Goal: Answer question/provide support

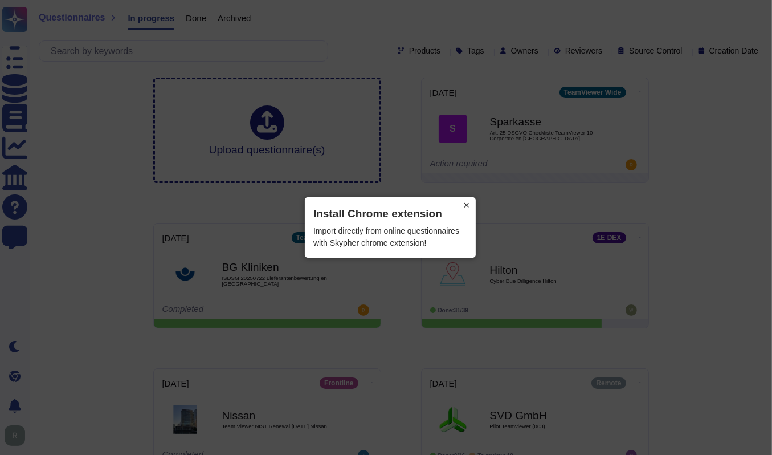
click at [467, 204] on button "×" at bounding box center [467, 205] width 18 height 16
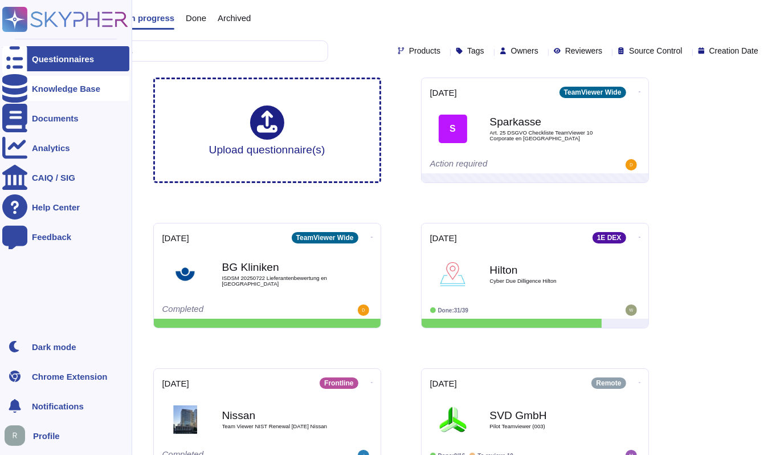
click at [73, 86] on div "Knowledge Base" at bounding box center [66, 88] width 68 height 9
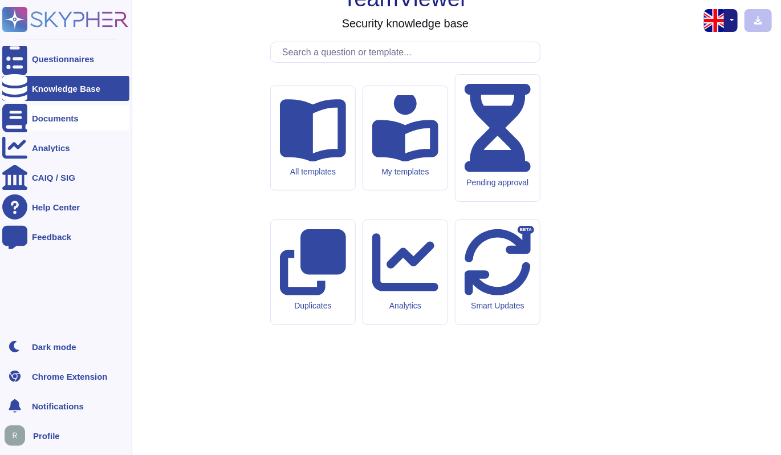
click at [72, 113] on div "Documents" at bounding box center [65, 117] width 127 height 25
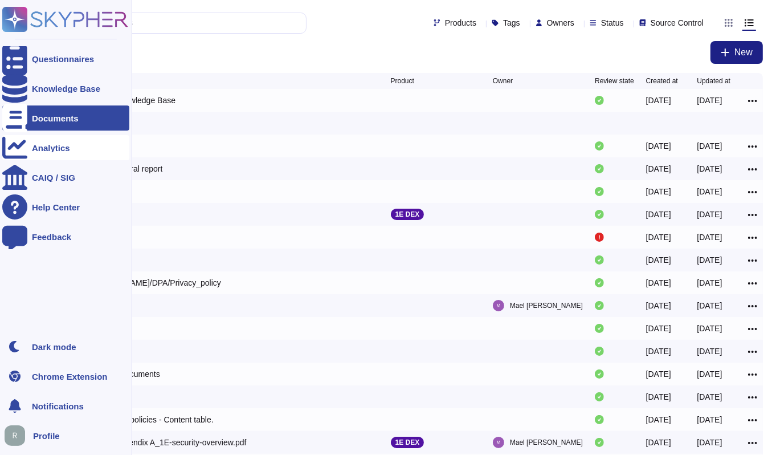
click at [58, 145] on div "Analytics" at bounding box center [51, 148] width 38 height 9
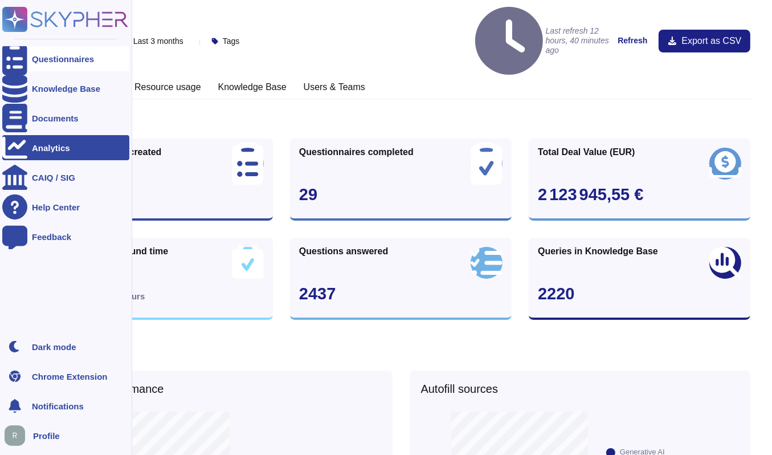
click at [14, 61] on icon at bounding box center [14, 59] width 25 height 34
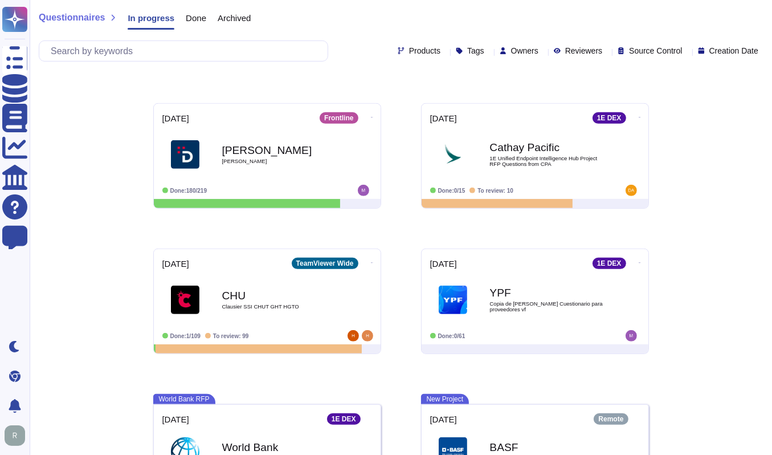
scroll to position [349, 0]
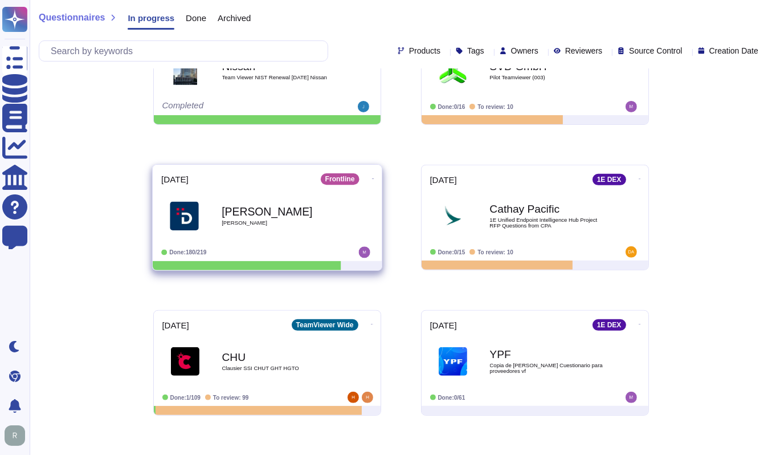
click at [297, 207] on b "[PERSON_NAME]" at bounding box center [279, 211] width 115 height 11
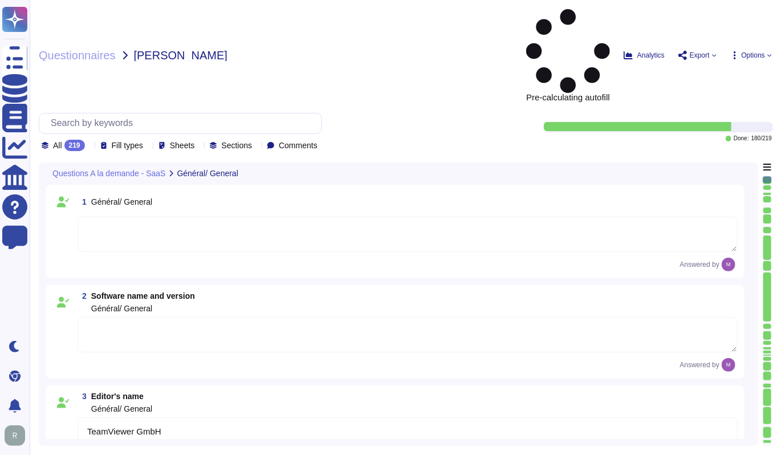
type textarea "TeamViewer GmbH"
type textarea "The general support hotline phone numbers are [PHONE_NUMBER], [PHONE_NUMBER], a…"
type textarea "[URL][DOMAIN_NAME]"
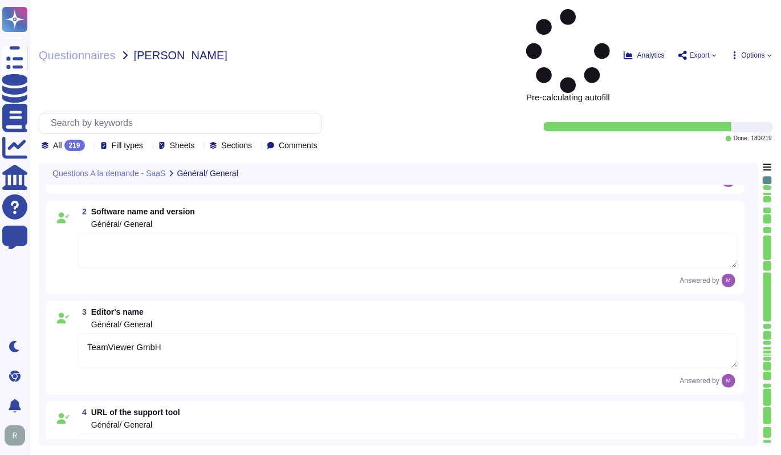
type textarea "NA with the given solution"
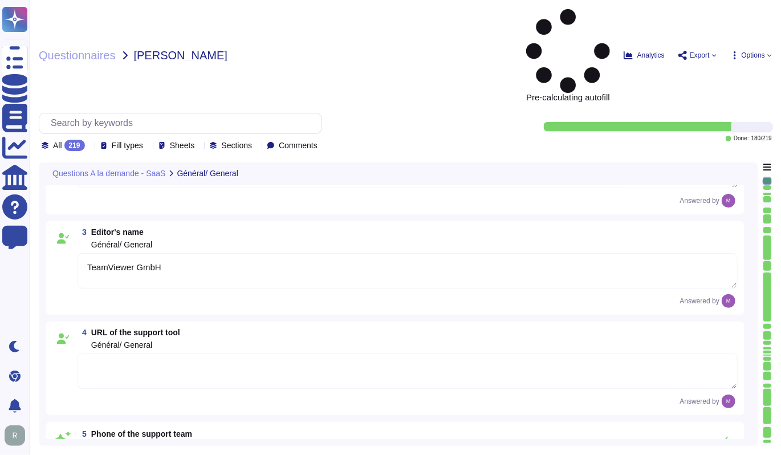
scroll to position [171, 0]
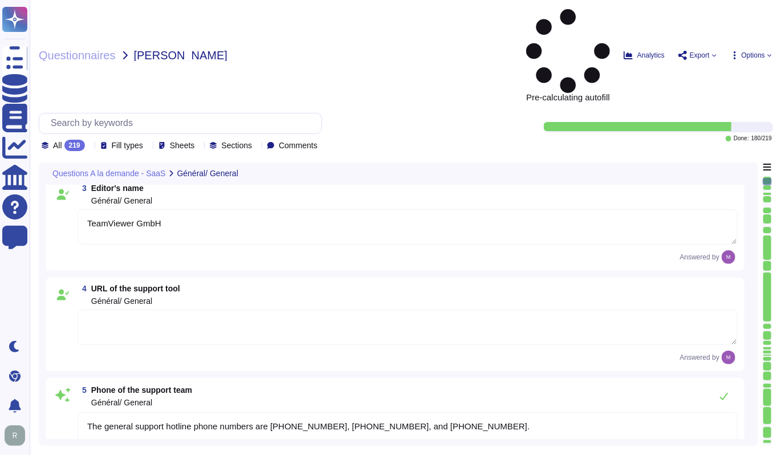
type textarea "SSO recommended."
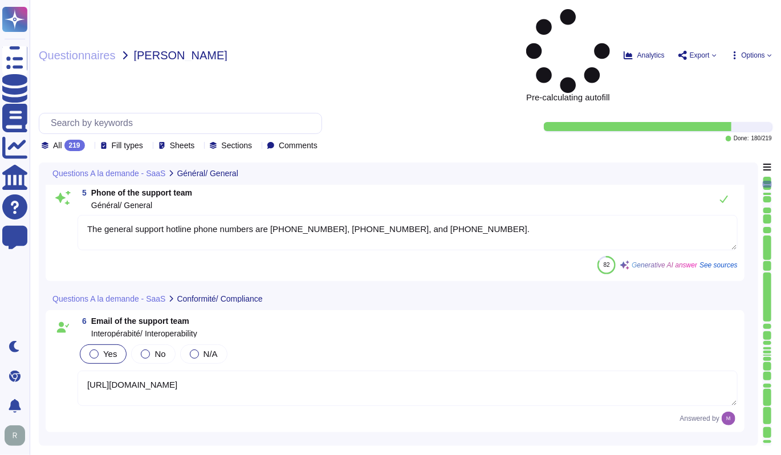
scroll to position [399, 0]
type textarea "TeamViewer supports SSO (Single Sign-On) functionality using [PERSON_NAME] 2.0,…"
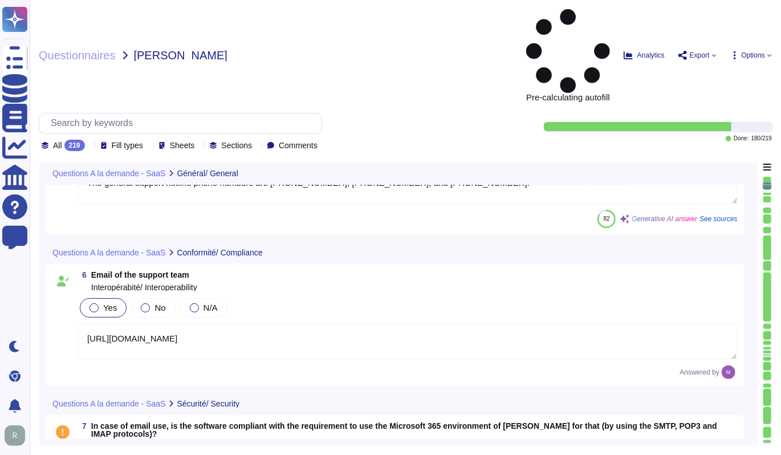
type textarea "• User name and password, • QR Code (Frontline Workplace), • API Key for using …"
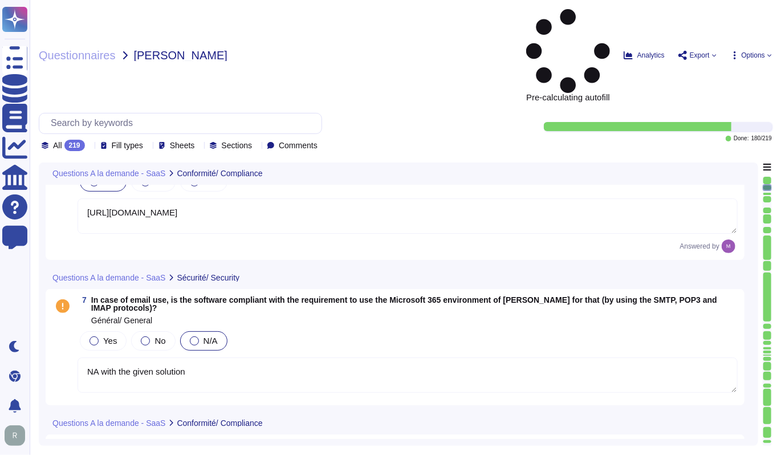
scroll to position [570, 0]
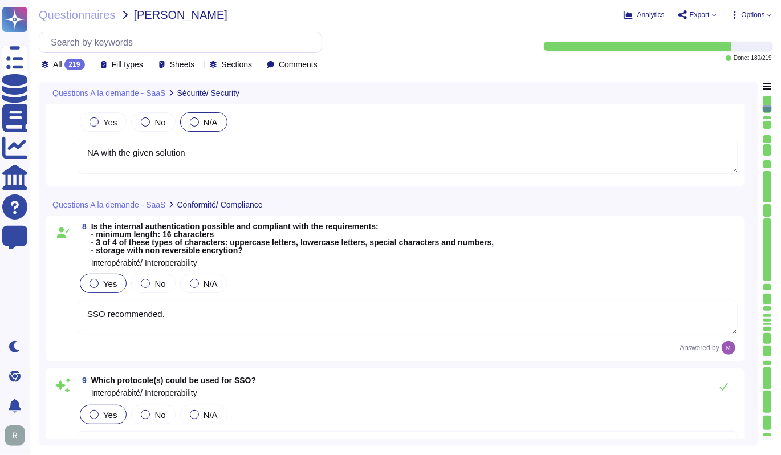
type textarea "More than 660,000 customers across industries rely on TeamViewer to optimize th…"
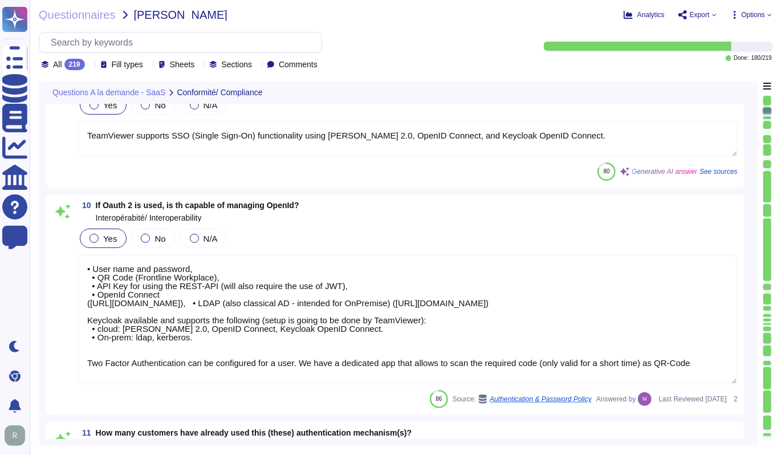
scroll to position [1, 0]
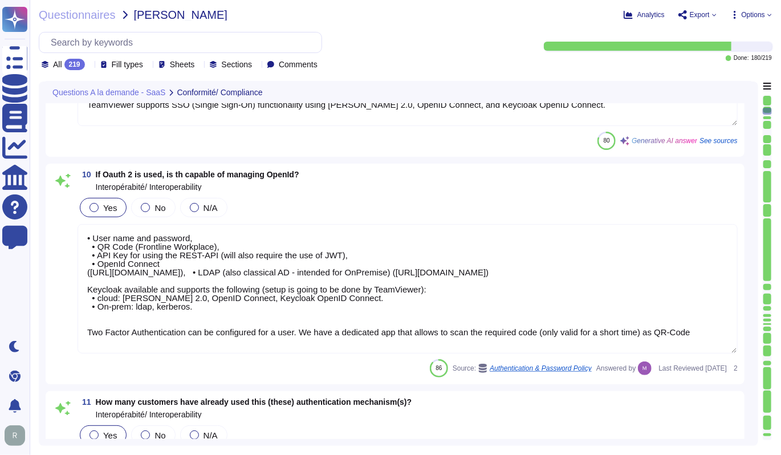
type textarea "TeamViewer supports interoperability through various formats, including REST-AP…"
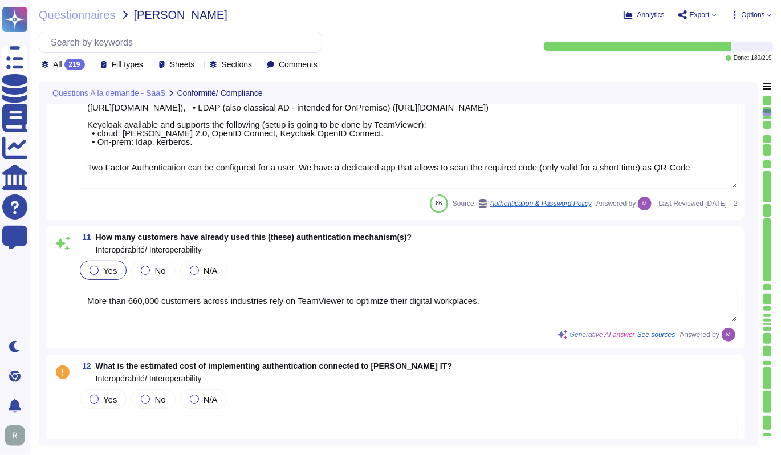
scroll to position [1197, 0]
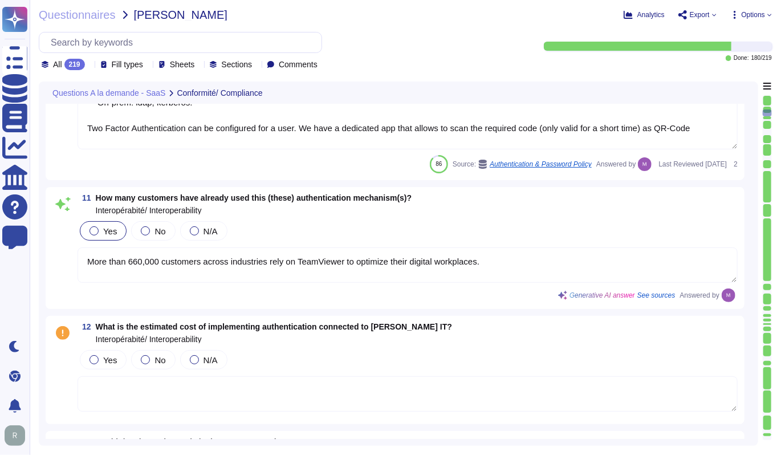
type textarea "Yes, TeamViewer offers a REST-based API. For more information, please refer to …"
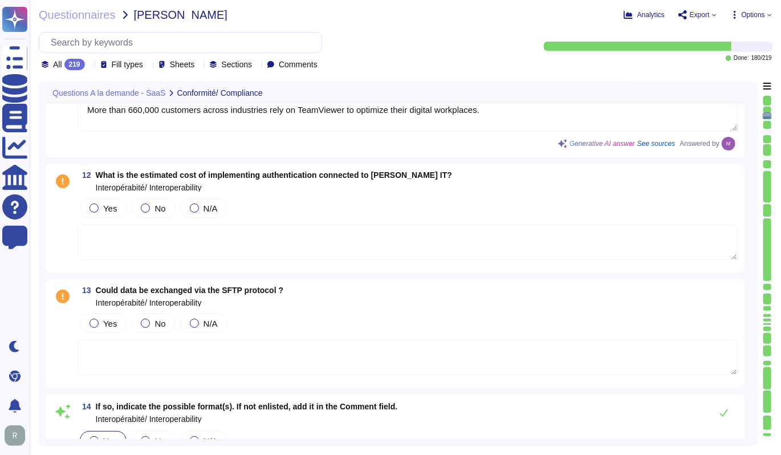
scroll to position [1425, 0]
type textarea "Yes"
type textarea "Based on the provided context, the other available exchange protocols mentioned…"
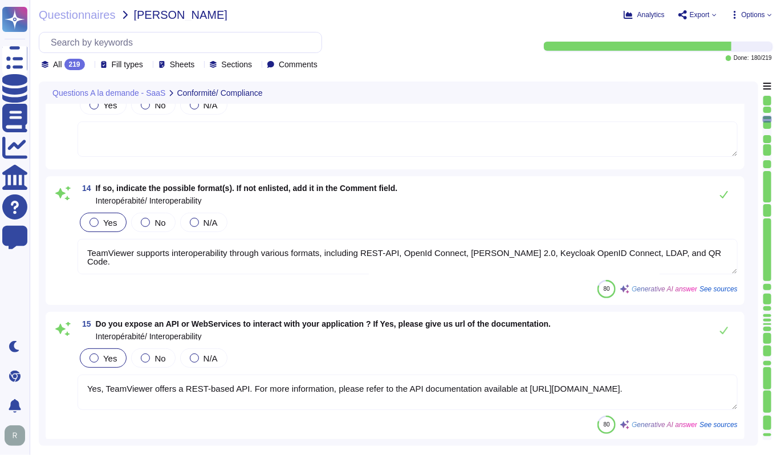
type textarea "Yes, the software is able to deal with external identifiers for data it manages…"
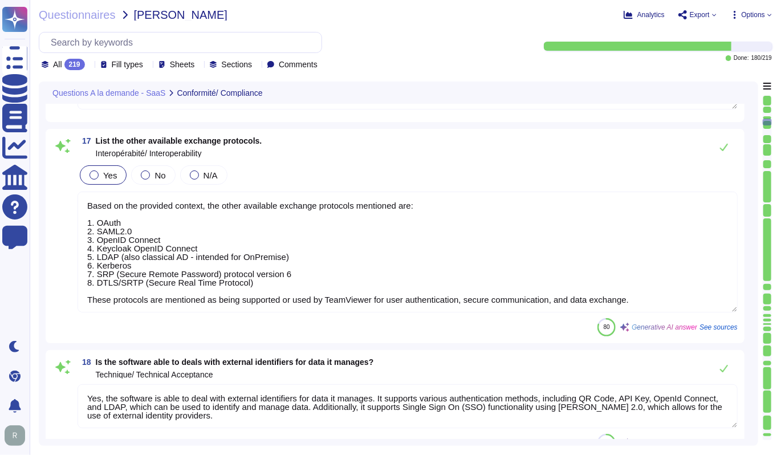
type textarea "Based on the provided context, the technical components of the application ment…"
type textarea "No, the software does not need external components like Google Drive, Google Ma…"
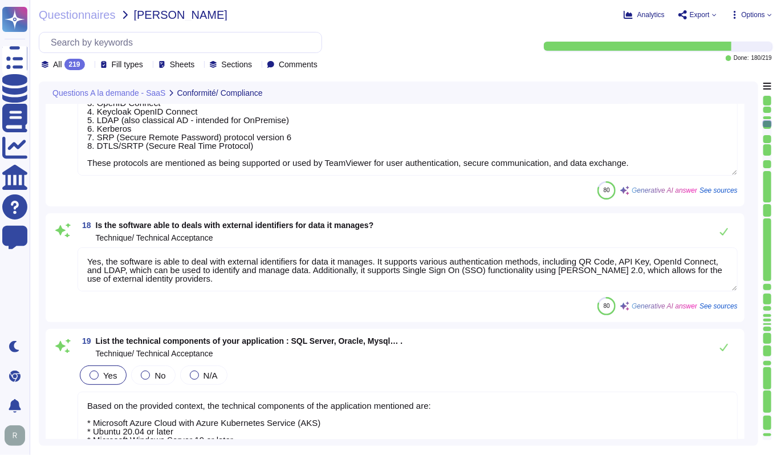
type textarea "Development platform used to design and deploy DEX applications"
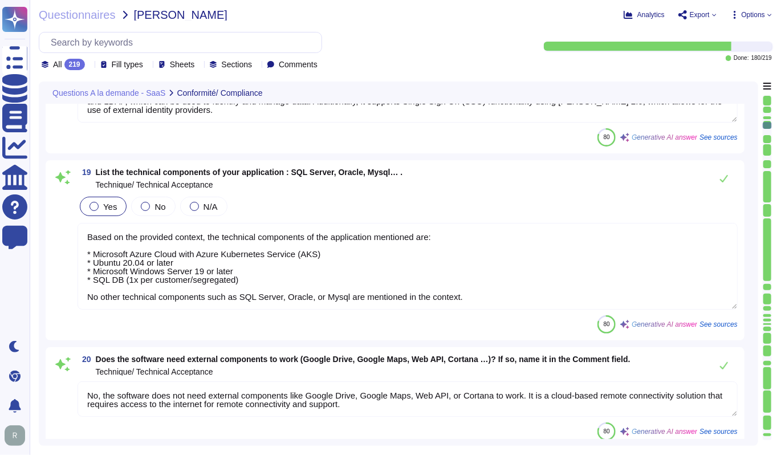
type textarea "Cloud based"
type textarea "tbd"
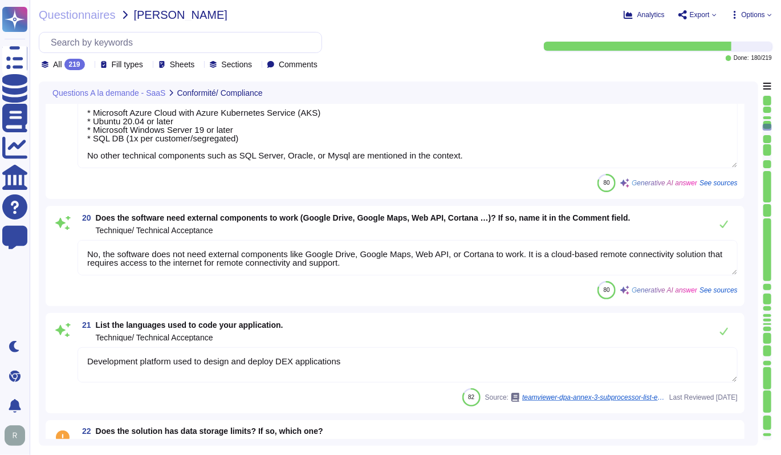
scroll to position [2565, 0]
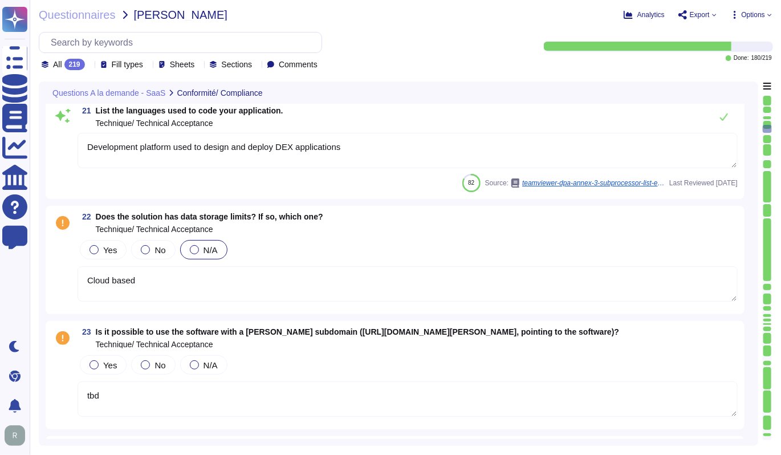
type textarea "Yes, we provide mobile software. Our mobile app is optimized for touch and quic…"
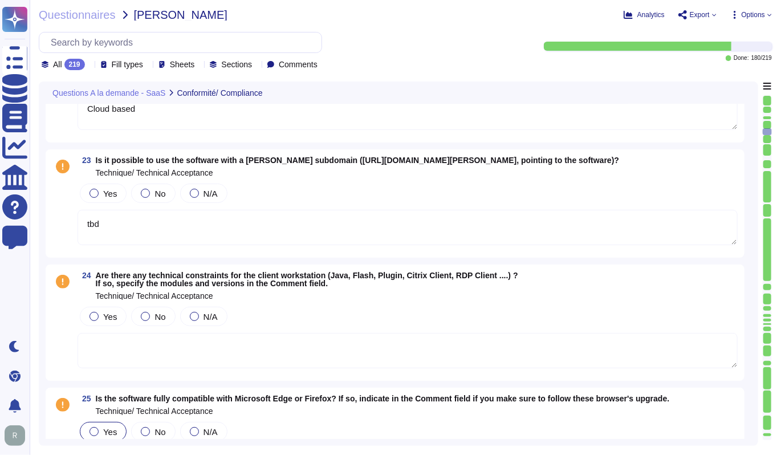
type textarea "Yes, the software is usable from a mobile (smartphone / tablet) in web mode (re…"
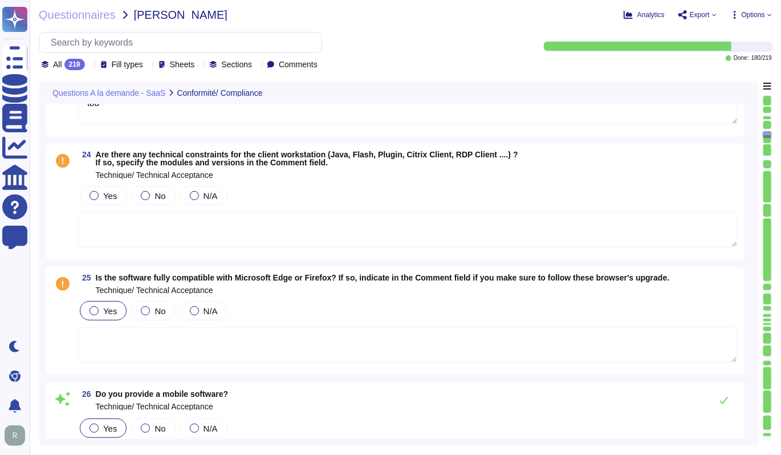
type textarea "Employees accessing the system from outside the TeamViewer network must use a V…"
type textarea "Yes, the user interface complies with the requirements: * Being multilingual: T…"
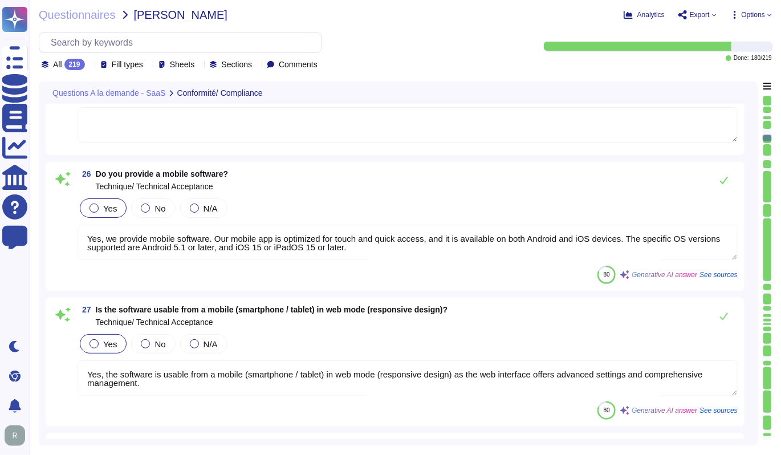
type textarea "The software is available in more than 30 languages, including French."
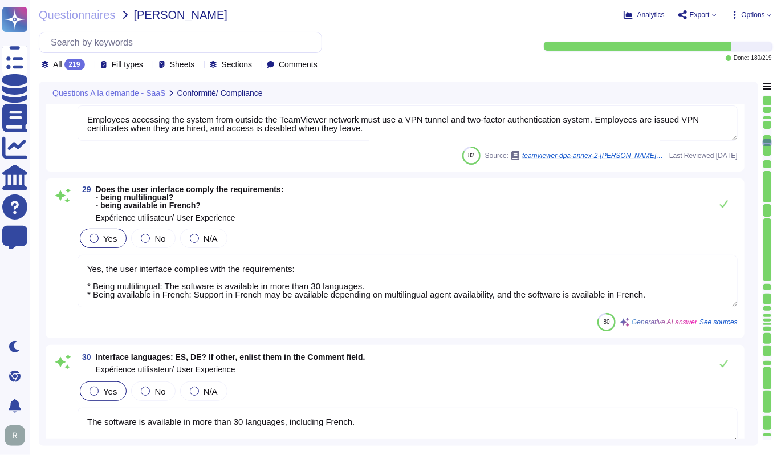
type textarea "please clarify"
type textarea "No, it is not possible to work offline. According to TeamViewer's policies, rem…"
type textarea "Yes, it is possible for users to read their personal data. Depending on how and…"
type textarea "Yes, users can modify their personal data. TeamViewer has implemented processes…"
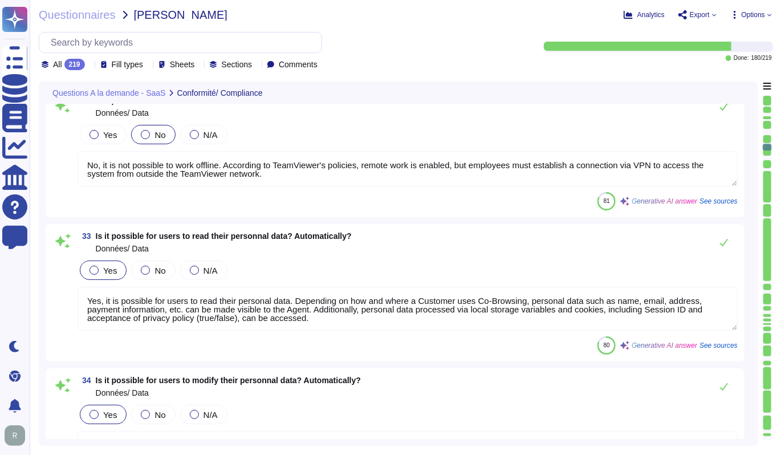
type textarea "Yes, it is possible for users to ask for their personal data not to be used any…"
type textarea "Yes, it is possible for users to ask for their personal data to be erased. Howe…"
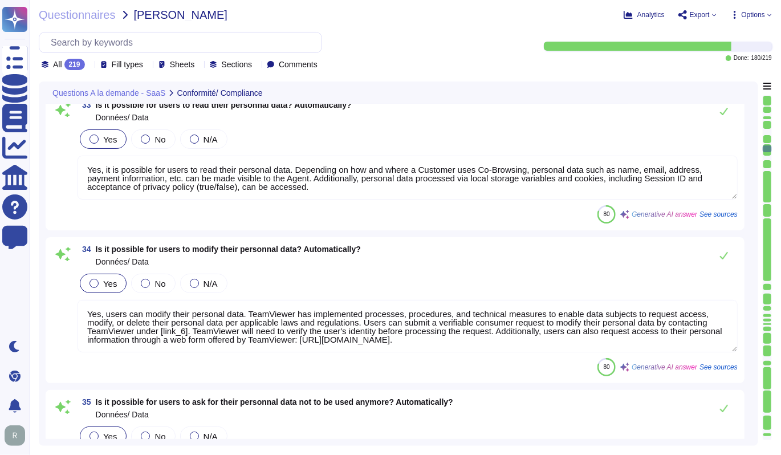
type textarea "Yes, all customers will have at least until the end of their contract term to e…"
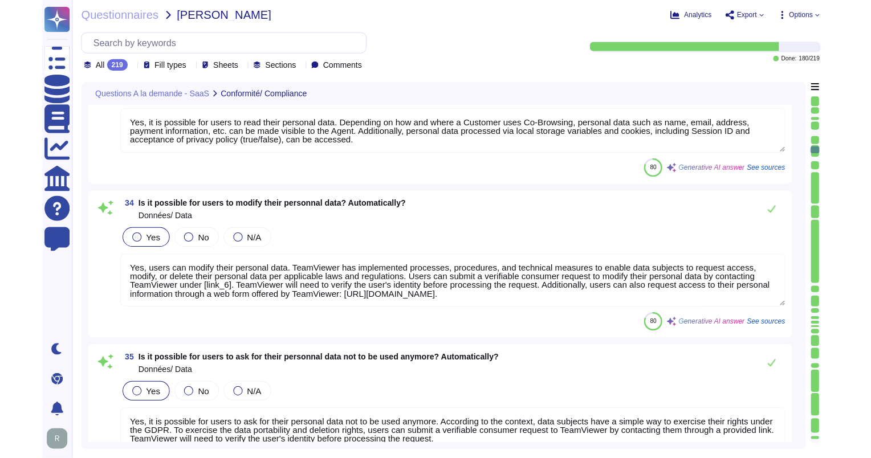
scroll to position [4077, 0]
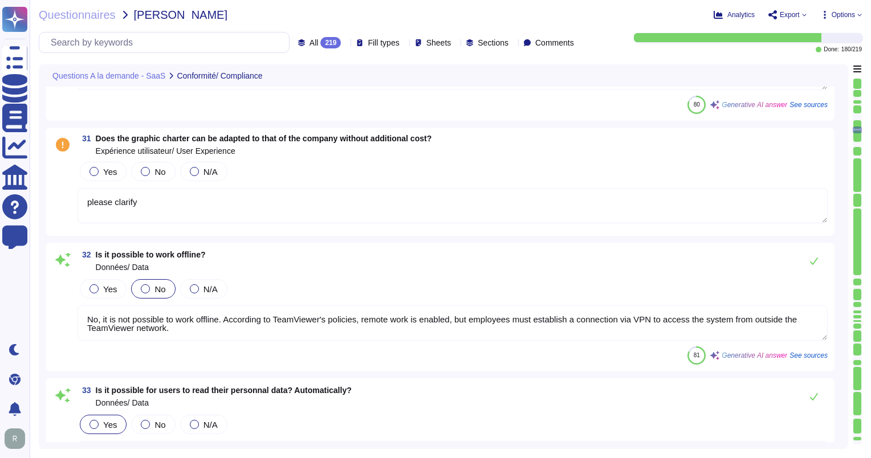
type textarea "Yes, the user interface complies with the requirements: * Being multilingual: T…"
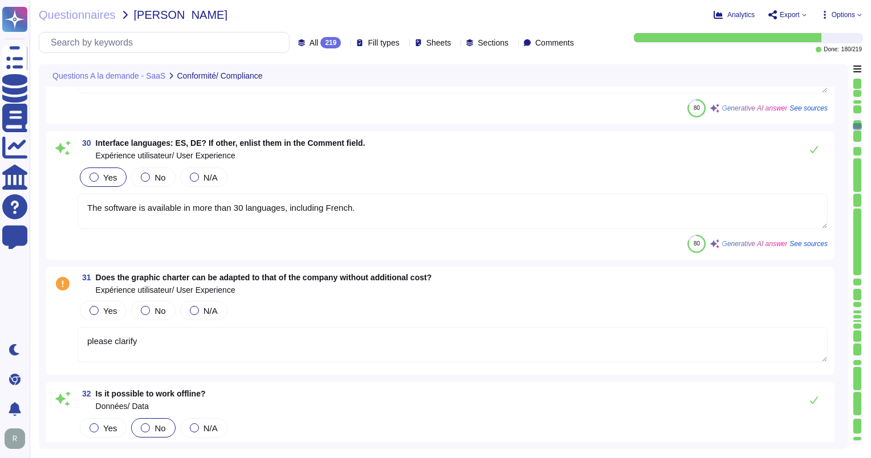
scroll to position [3450, 0]
type textarea "Yes, the software is usable from a mobile (smartphone / tablet) in web mode (re…"
type textarea "Employees accessing the system from outside the TeamViewer network must use a V…"
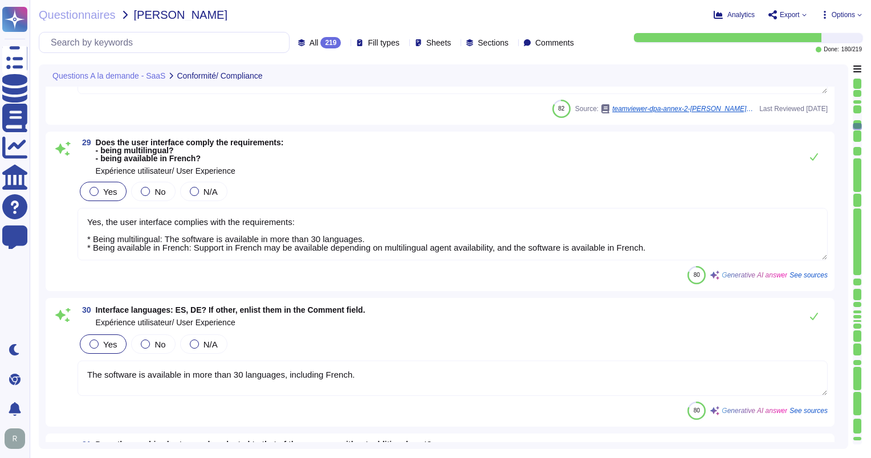
type textarea "Yes, we provide mobile software. Our mobile app is optimized for touch and quic…"
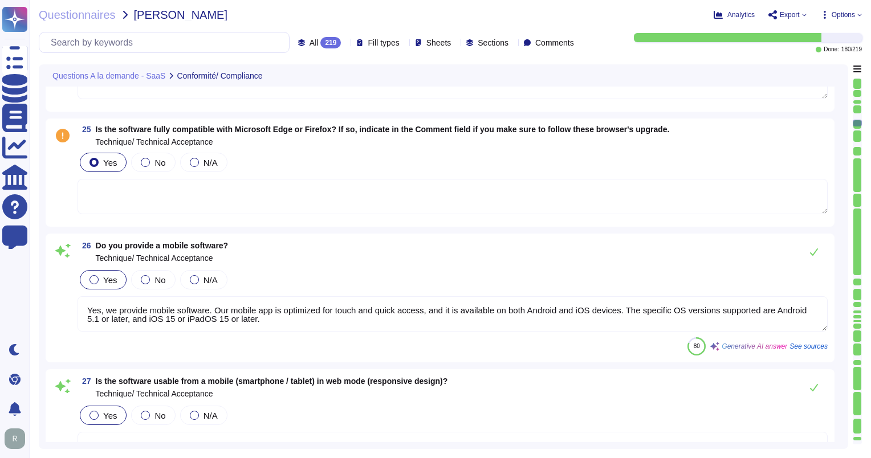
scroll to position [2868, 0]
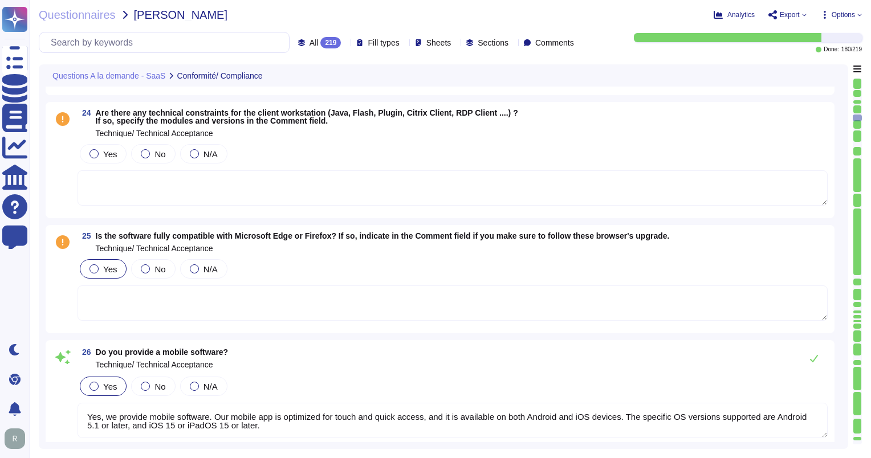
type textarea "Development platform used to design and deploy DEX applications"
type textarea "Cloud based"
type textarea "tbd"
drag, startPoint x: 577, startPoint y: 214, endPoint x: 571, endPoint y: 10, distance: 204.2
